Goal: Task Accomplishment & Management: Complete application form

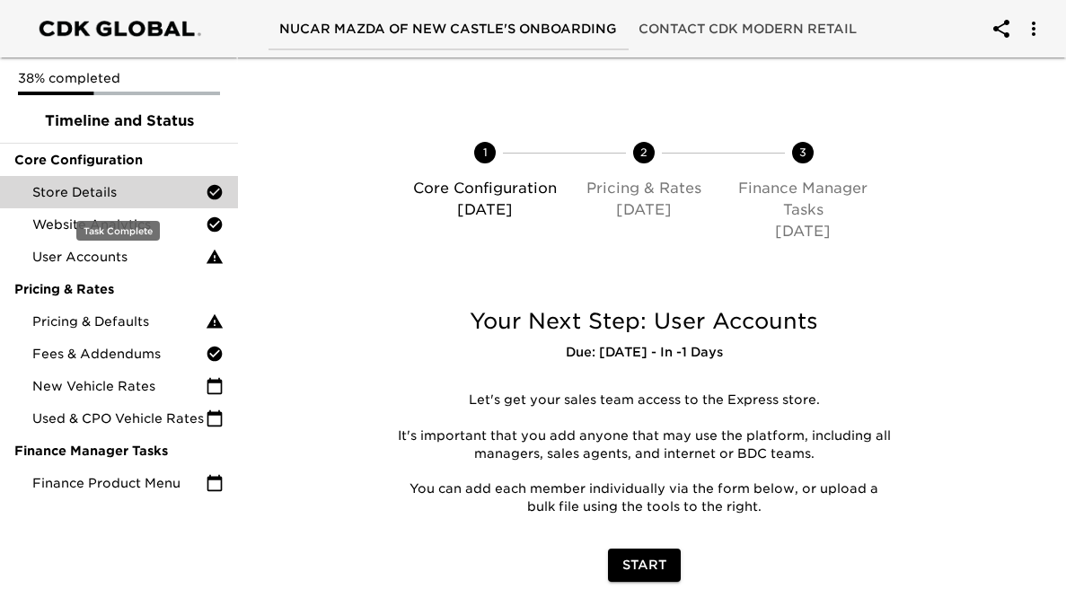
click at [83, 197] on span "Store Details" at bounding box center [118, 192] width 173 height 18
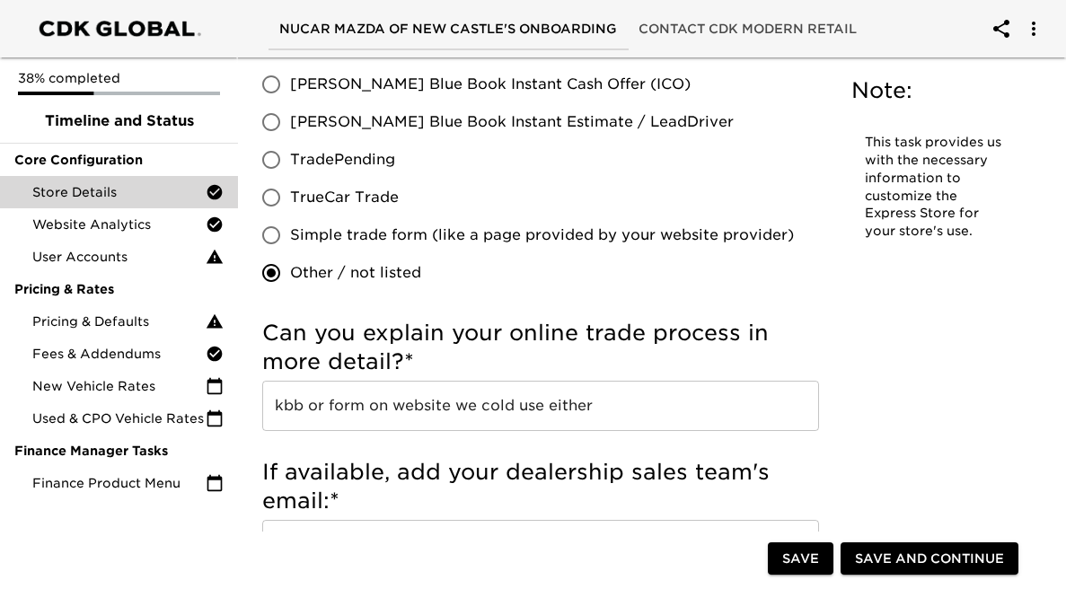
scroll to position [3795, 0]
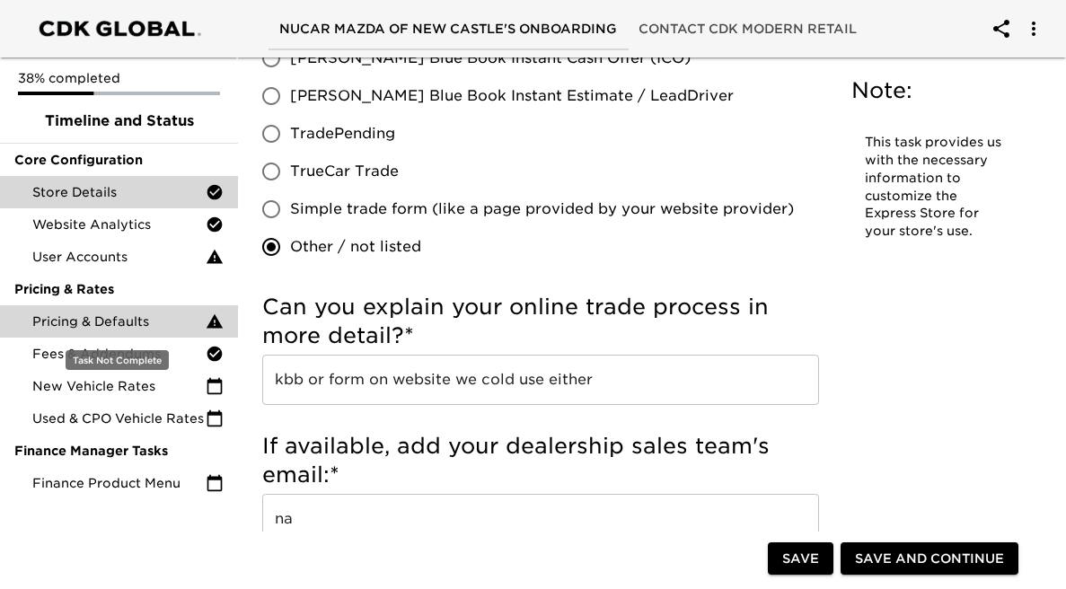
click at [123, 324] on span "Pricing & Defaults" at bounding box center [118, 321] width 173 height 18
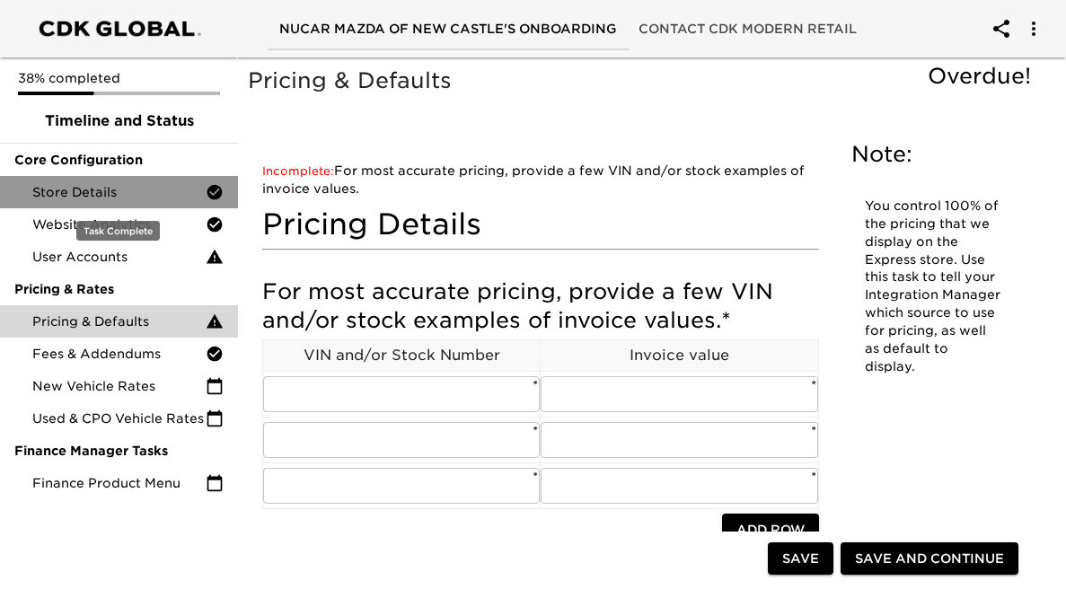
click at [154, 194] on span "Store Details" at bounding box center [118, 192] width 173 height 18
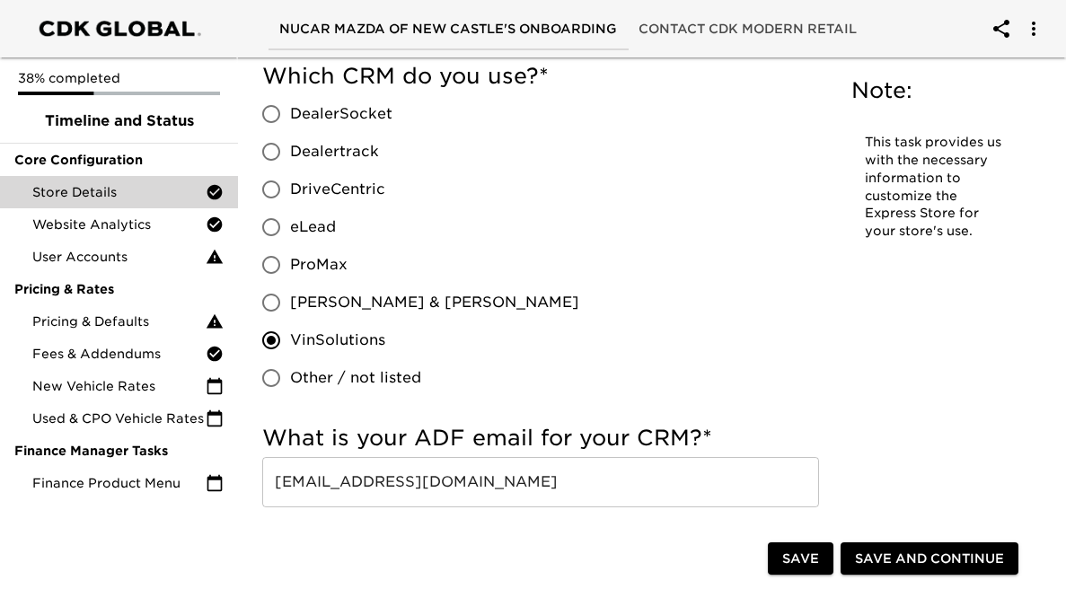
scroll to position [1092, 0]
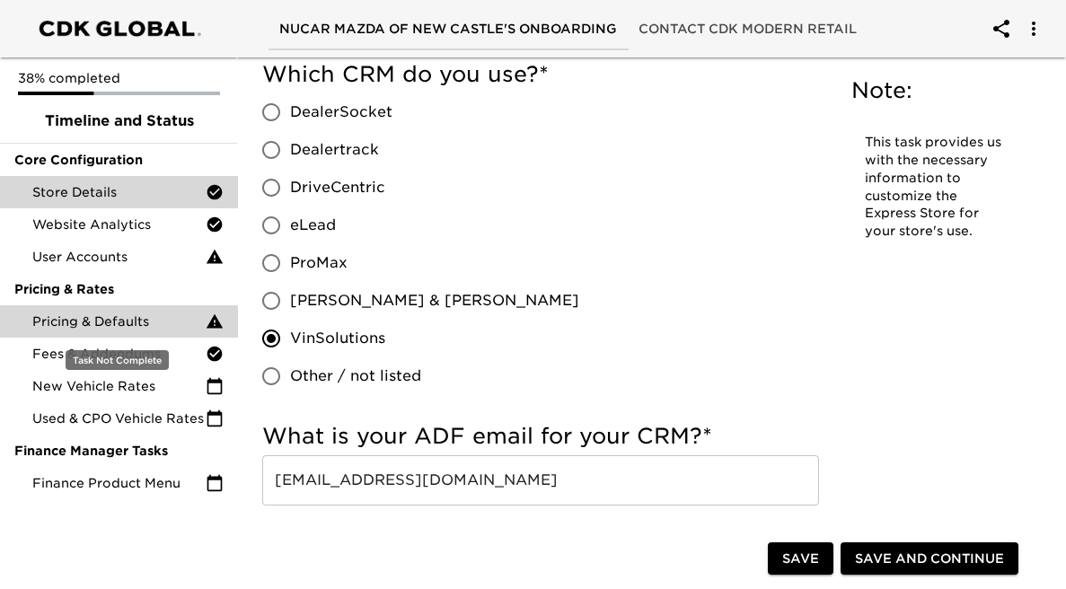
click at [144, 335] on div "Pricing & Defaults" at bounding box center [119, 321] width 238 height 32
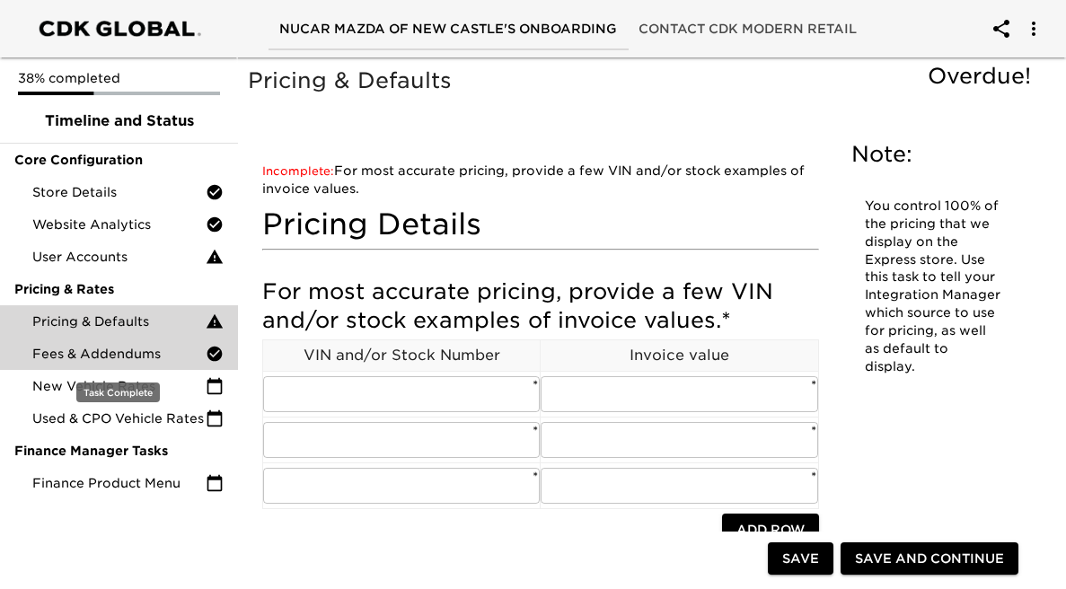
click at [138, 351] on span "Fees & Addendums" at bounding box center [118, 354] width 173 height 18
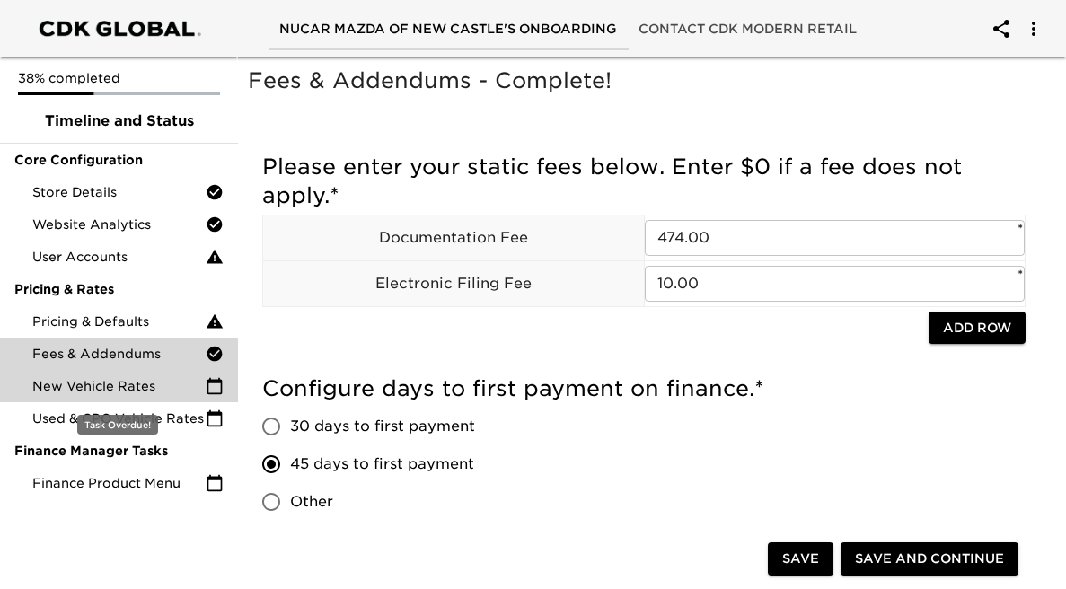
click at [130, 374] on div "New Vehicle Rates" at bounding box center [119, 386] width 238 height 32
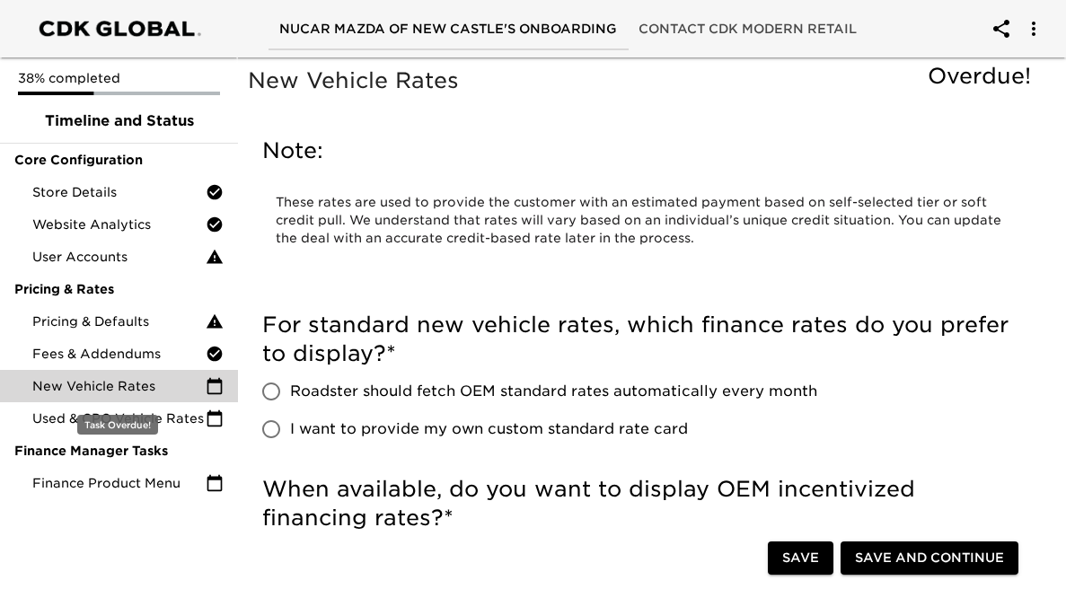
click at [130, 399] on div "New Vehicle Rates" at bounding box center [119, 386] width 238 height 32
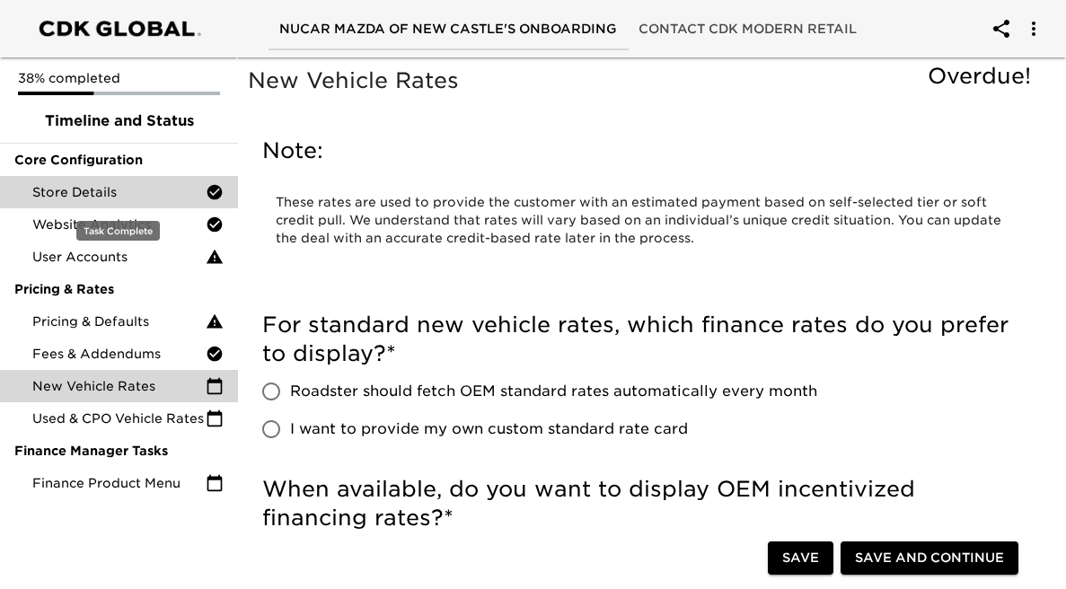
click at [159, 203] on div "Store Details" at bounding box center [119, 192] width 238 height 32
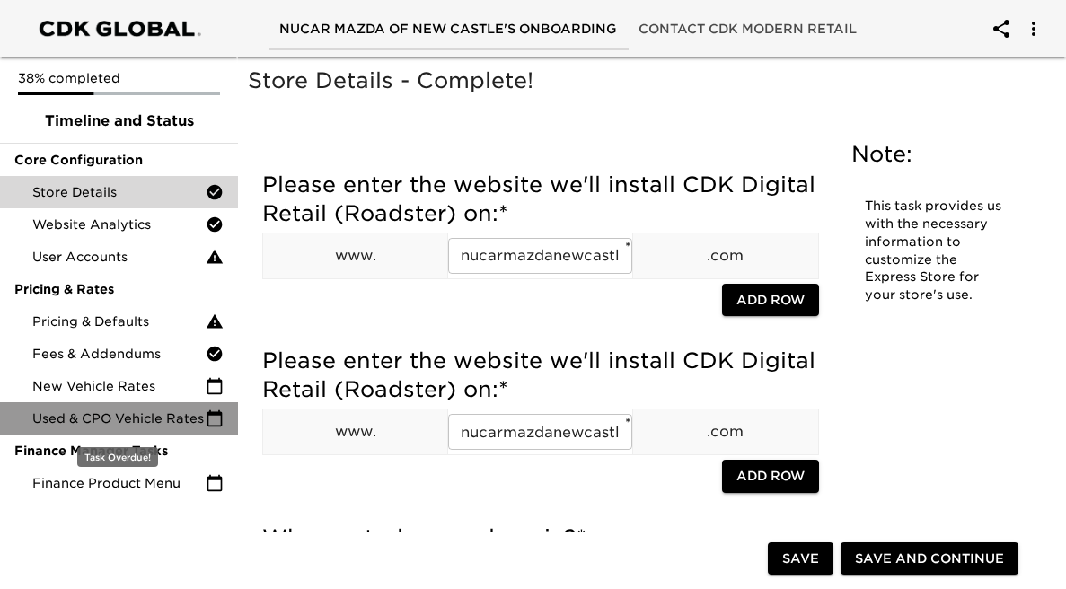
click at [124, 407] on div "Used & CPO Vehicle Rates" at bounding box center [119, 418] width 238 height 32
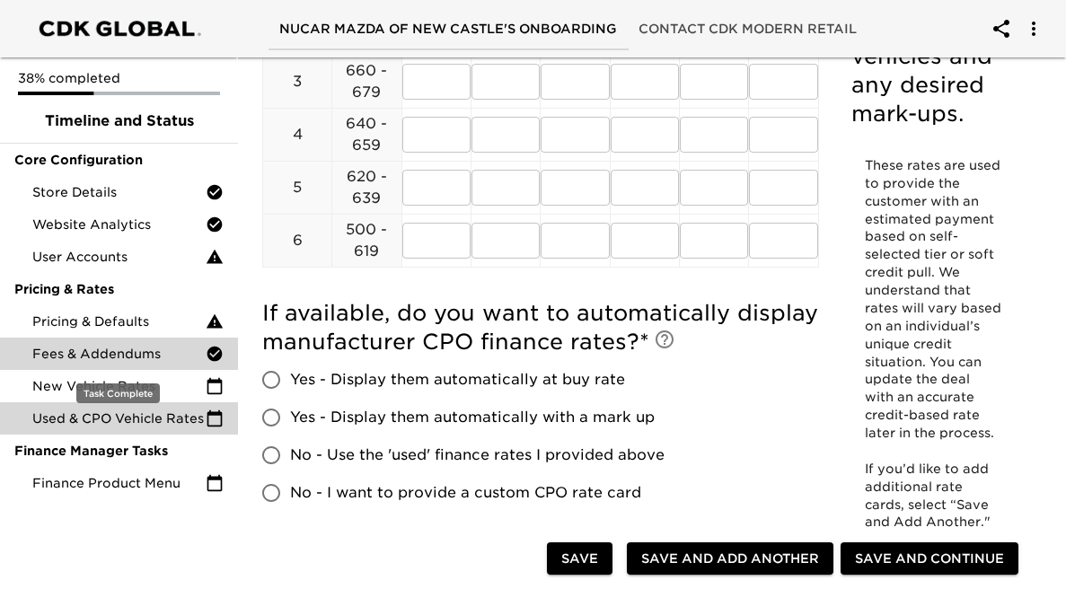
scroll to position [466, 0]
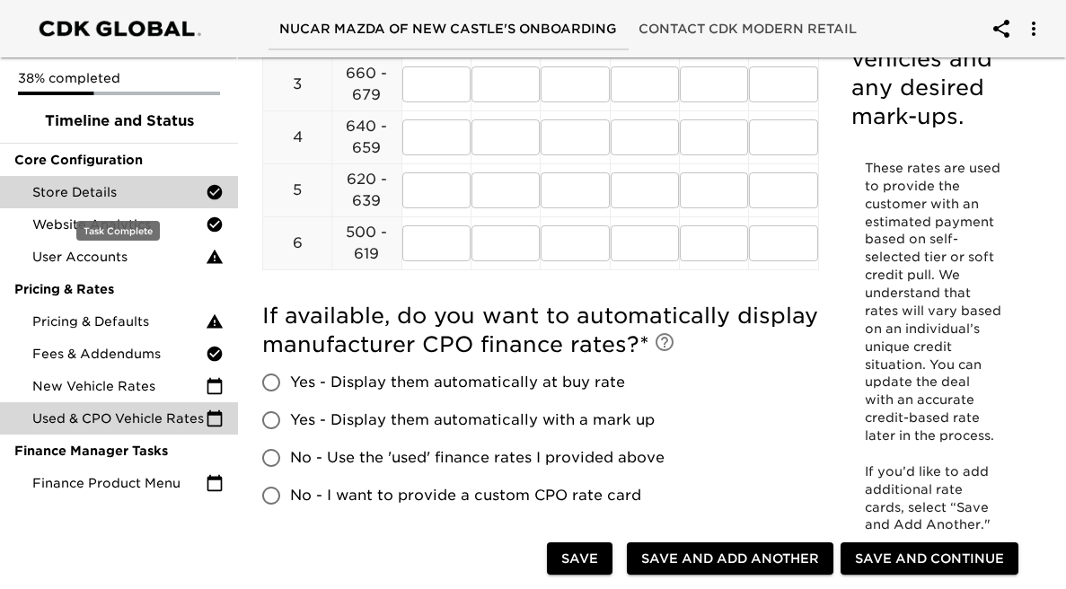
click at [138, 198] on span "Store Details" at bounding box center [118, 192] width 173 height 18
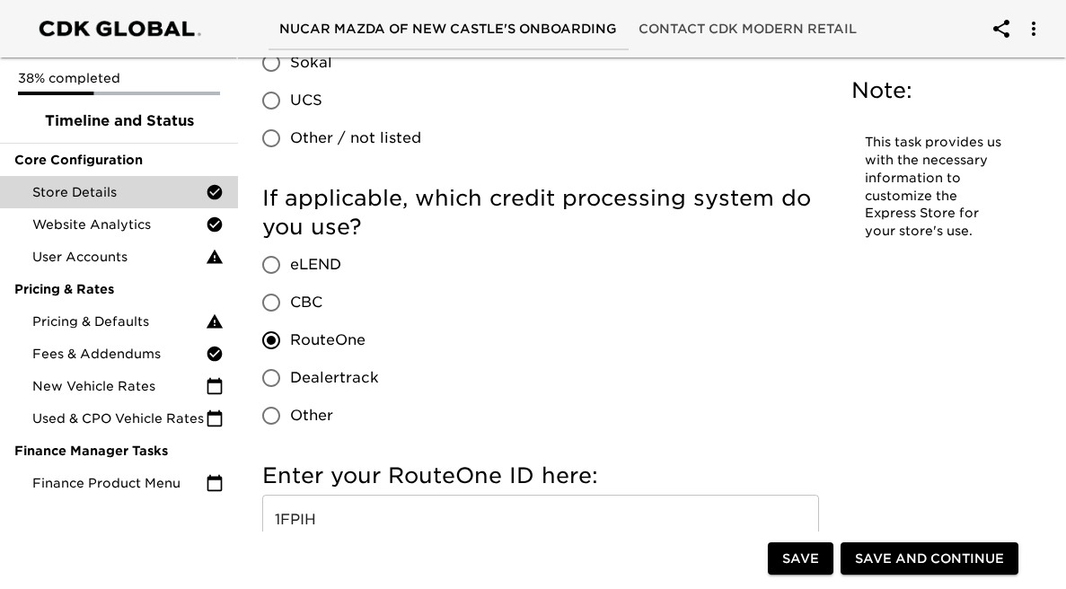
scroll to position [1901, 0]
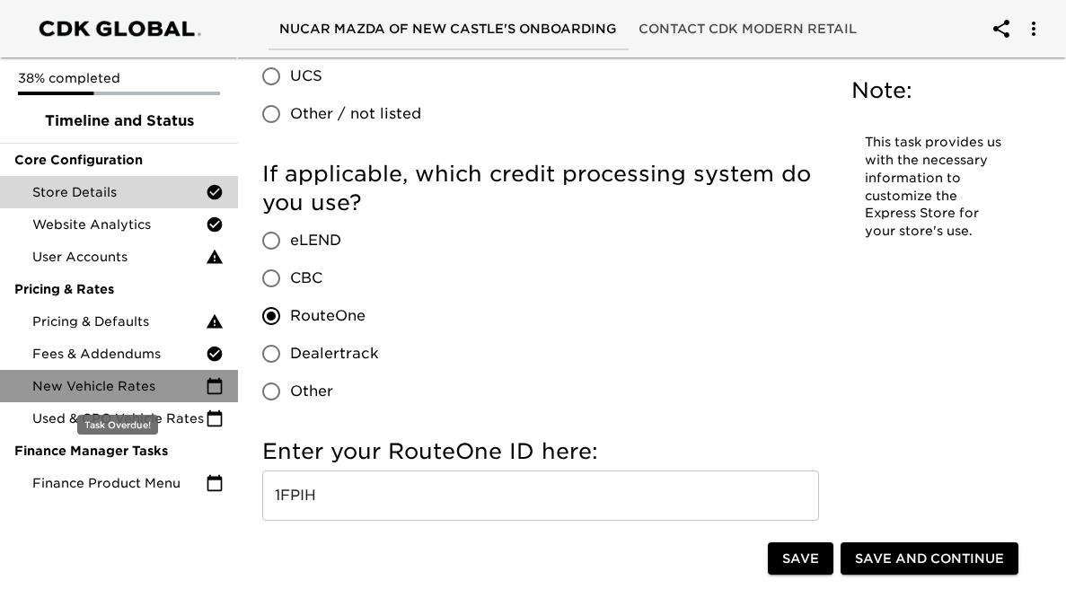
click at [160, 391] on span "New Vehicle Rates" at bounding box center [118, 386] width 173 height 18
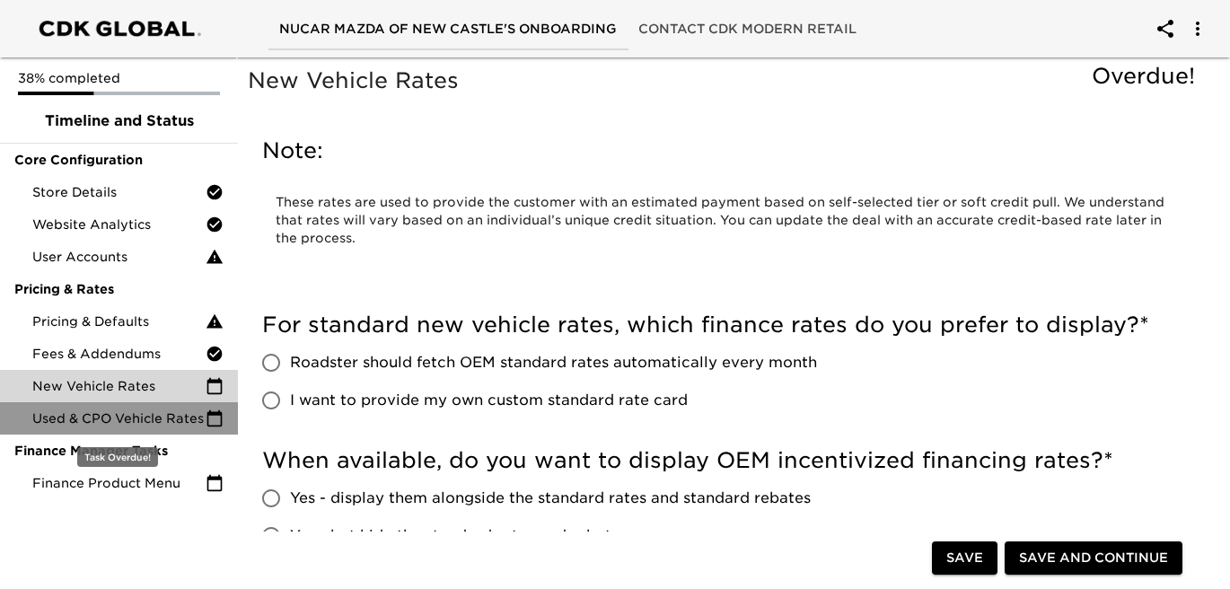
click at [127, 416] on span "Used & CPO Vehicle Rates" at bounding box center [118, 418] width 173 height 18
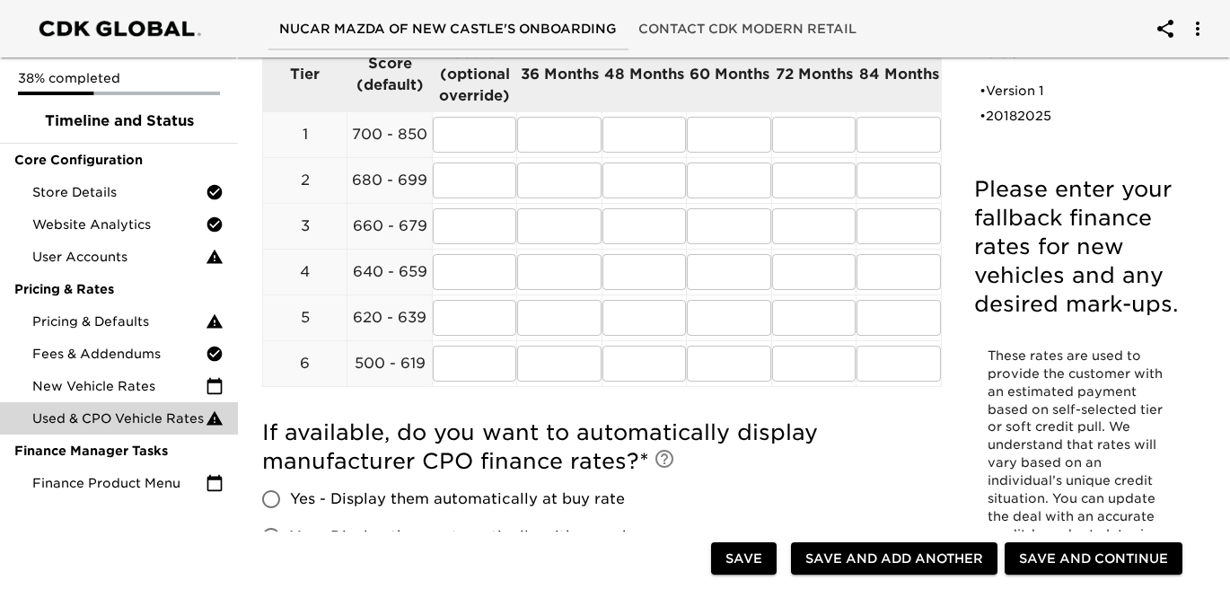
scroll to position [268, 0]
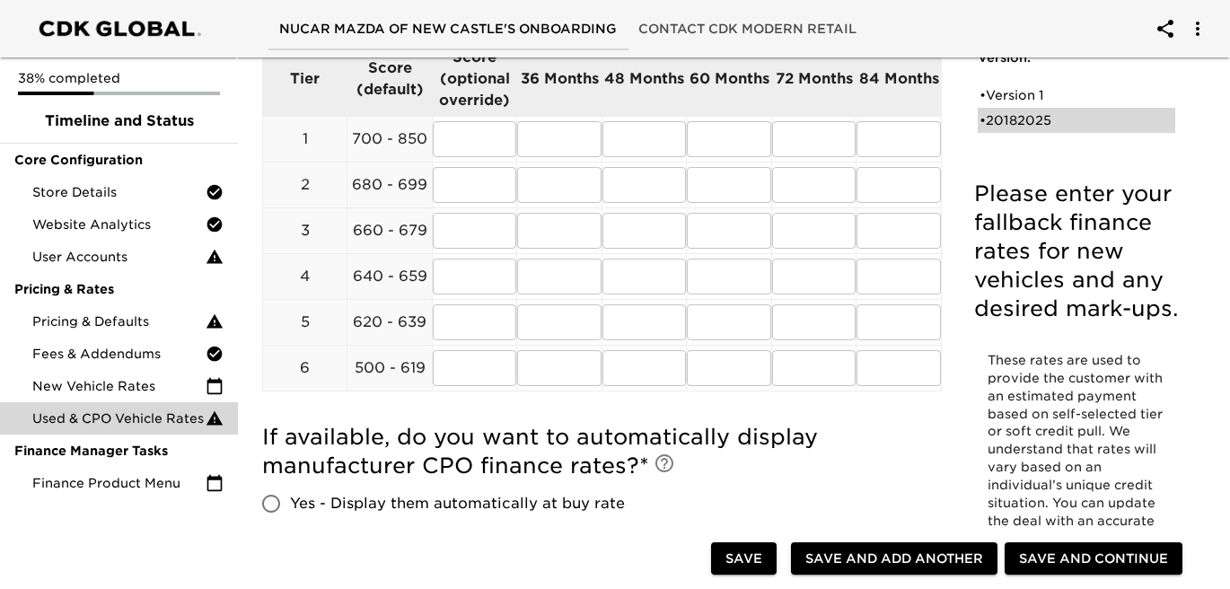
click at [1054, 117] on div "• 20182025" at bounding box center [1063, 120] width 169 height 18
type input "2018"
type input "2025"
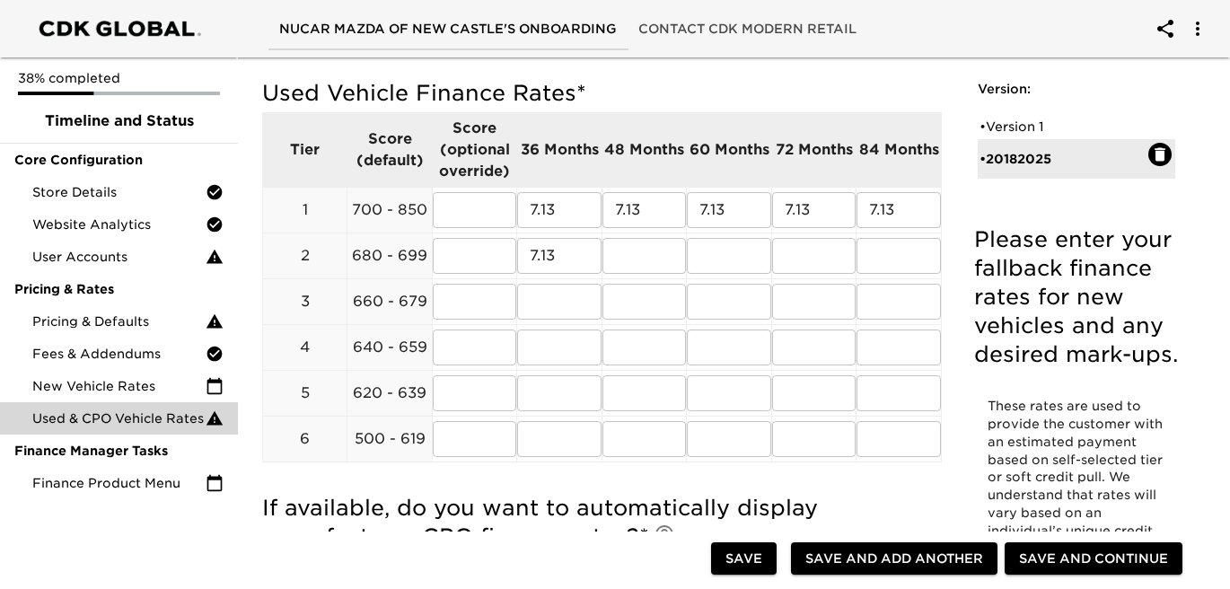
scroll to position [207, 0]
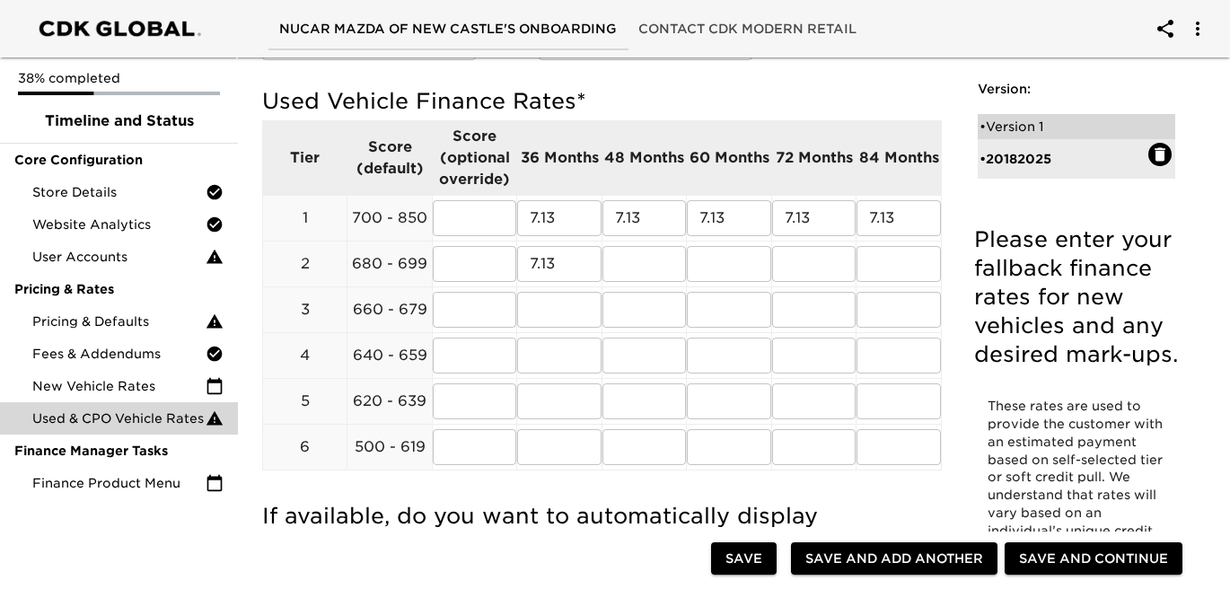
click at [1015, 127] on div "• Version 1" at bounding box center [1063, 127] width 169 height 18
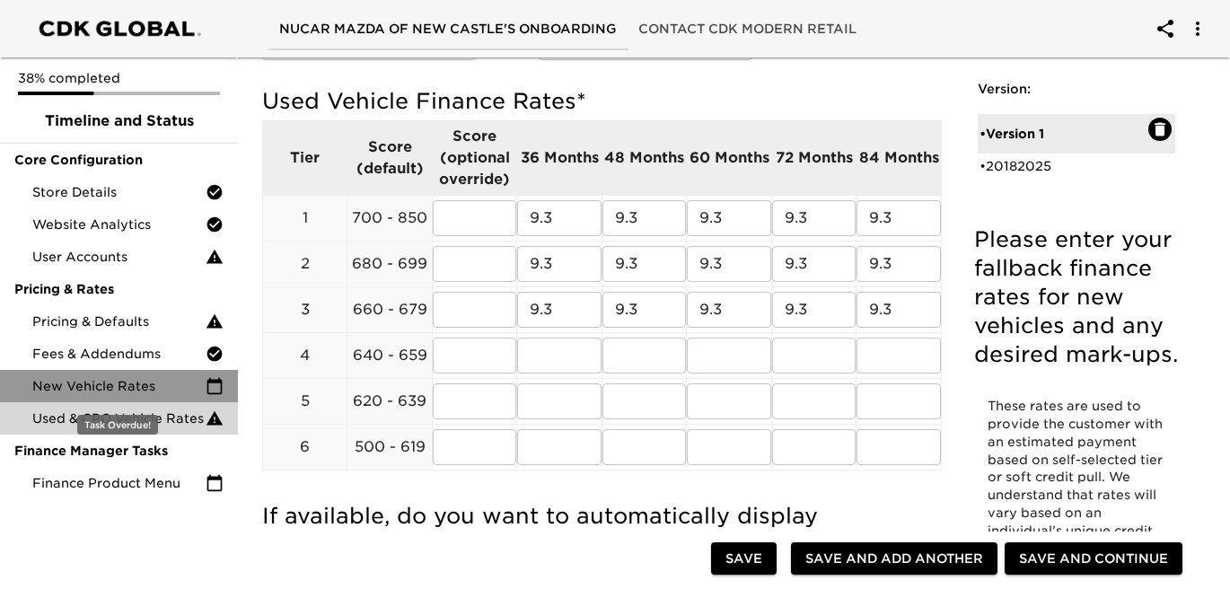
click at [181, 382] on span "New Vehicle Rates" at bounding box center [118, 386] width 173 height 18
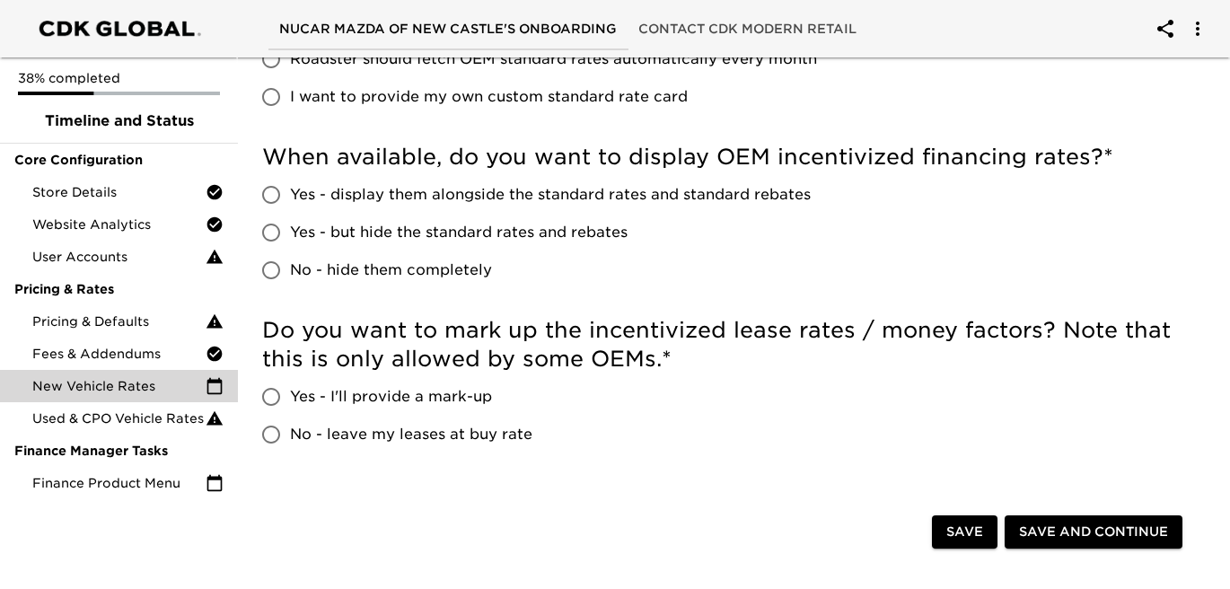
scroll to position [345, 0]
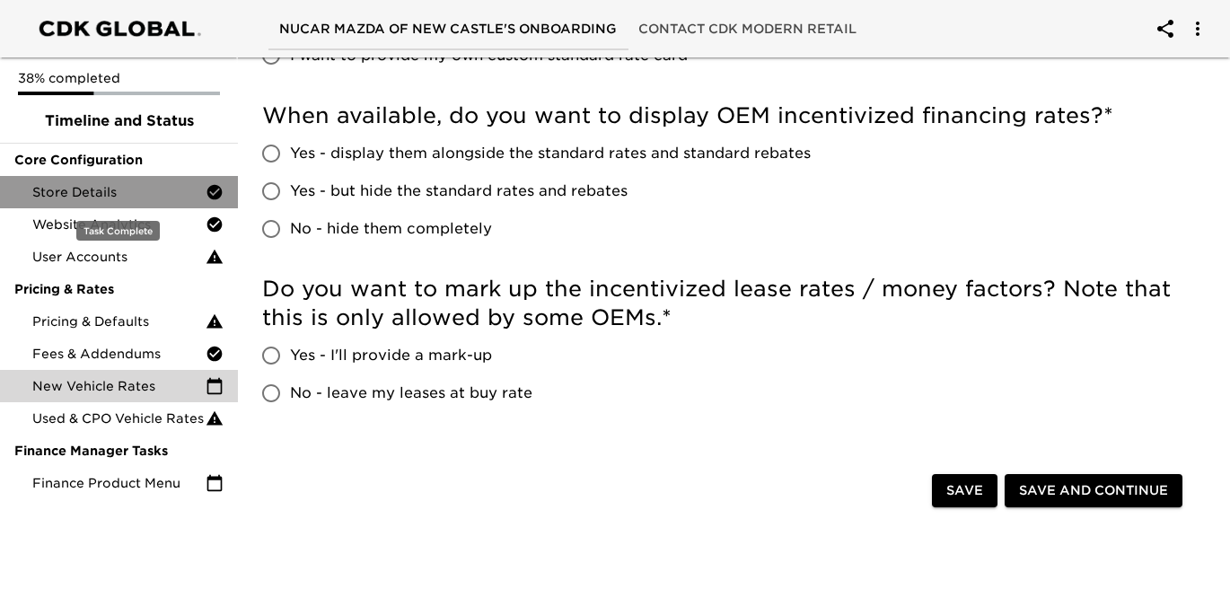
click at [174, 185] on span "Store Details" at bounding box center [118, 192] width 173 height 18
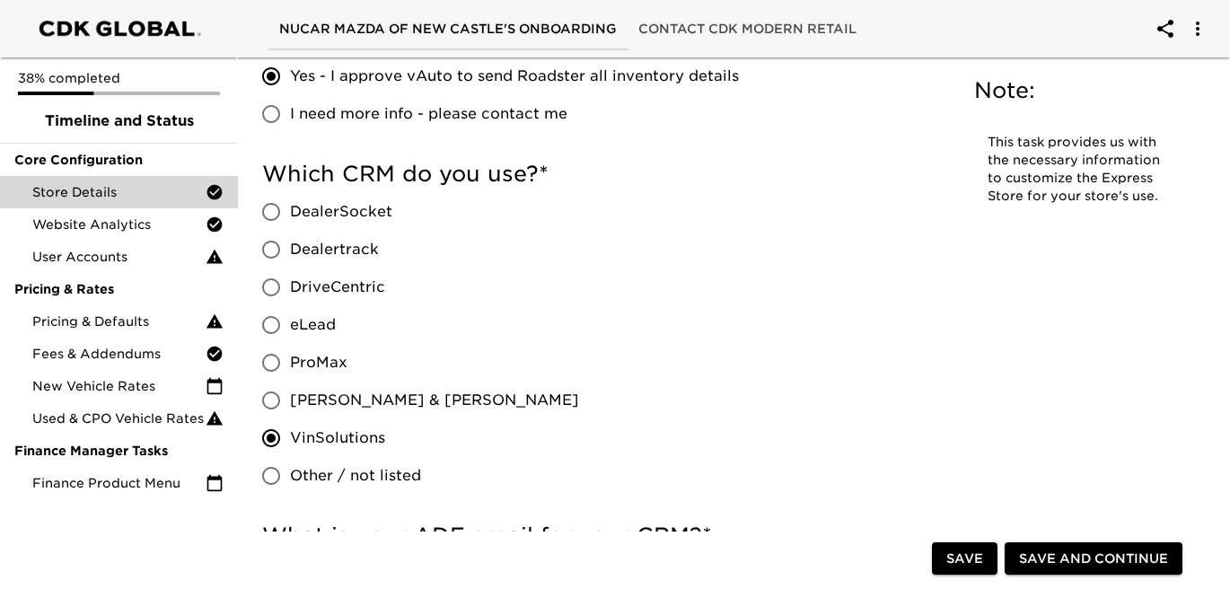
scroll to position [1418, 0]
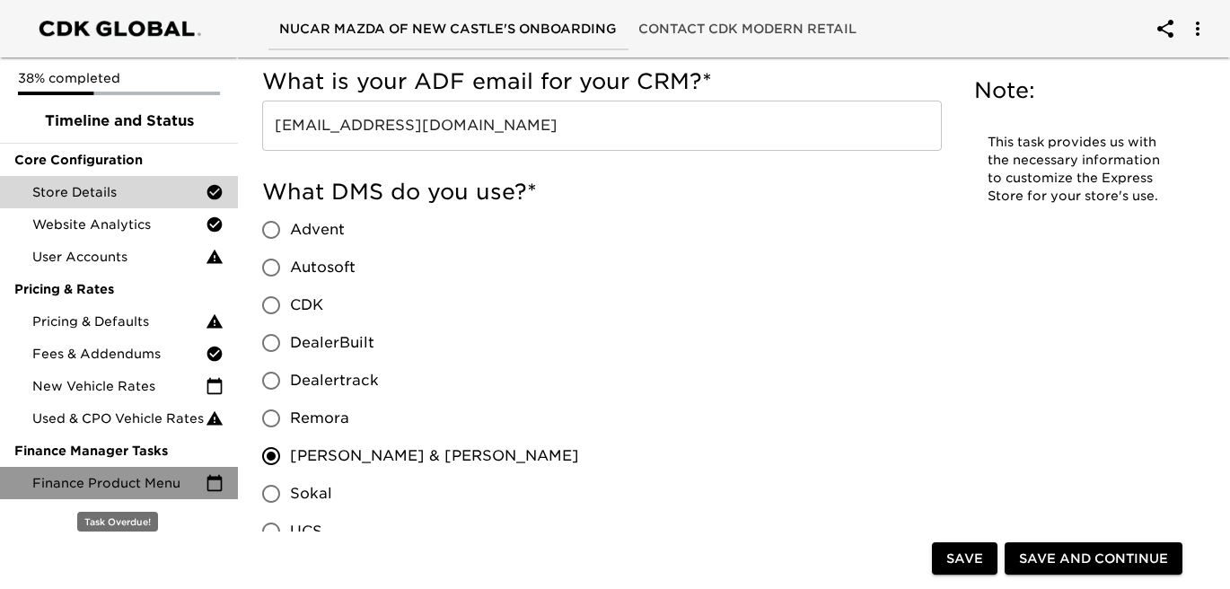
click at [134, 486] on span "Finance Product Menu" at bounding box center [118, 483] width 173 height 18
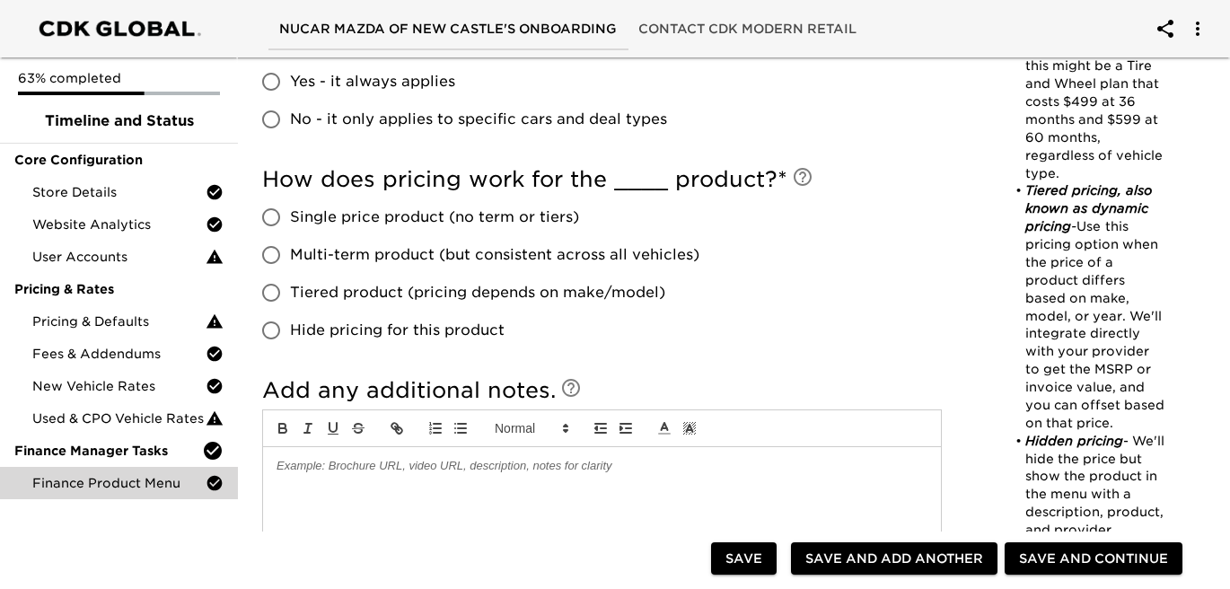
scroll to position [820, 0]
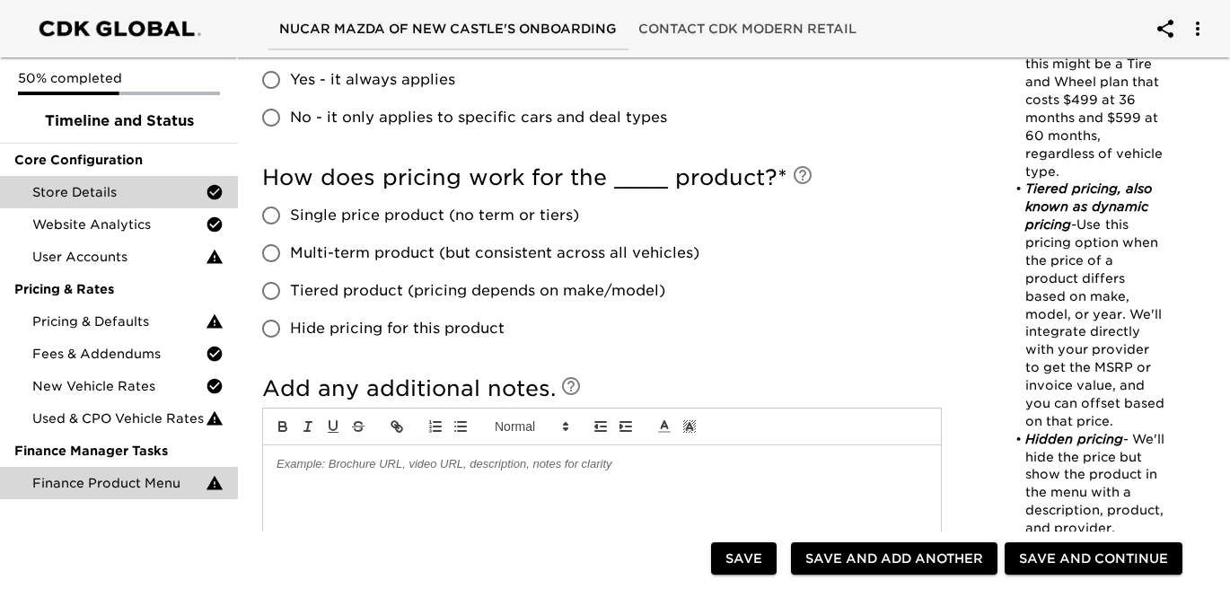
click at [171, 184] on span "Store Details" at bounding box center [118, 192] width 173 height 18
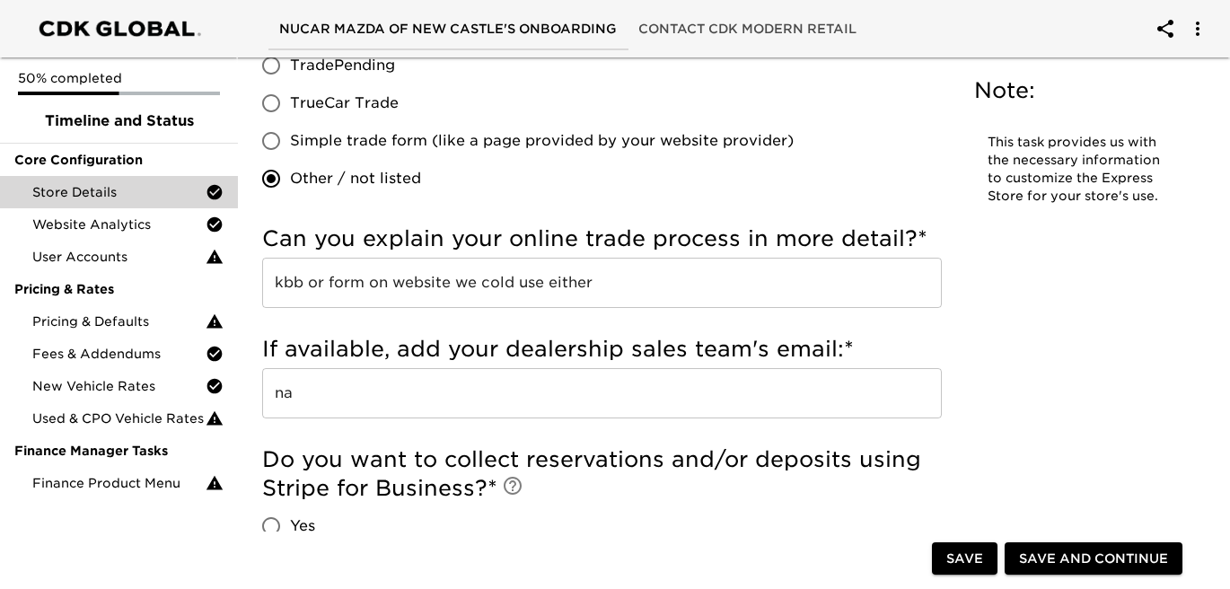
scroll to position [3871, 0]
